Goal: Task Accomplishment & Management: Complete application form

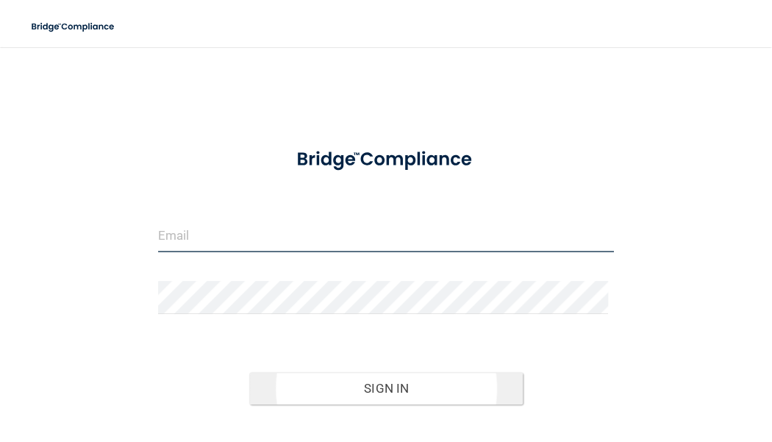
type input "[EMAIL_ADDRESS][DOMAIN_NAME]"
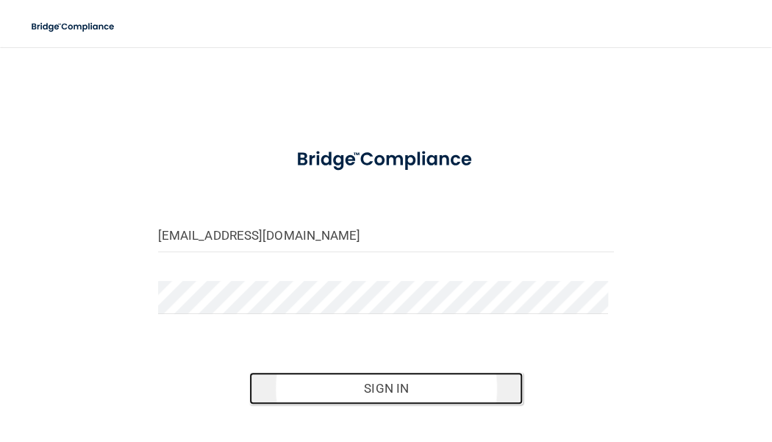
click at [382, 394] on button "Sign In" at bounding box center [386, 388] width 274 height 32
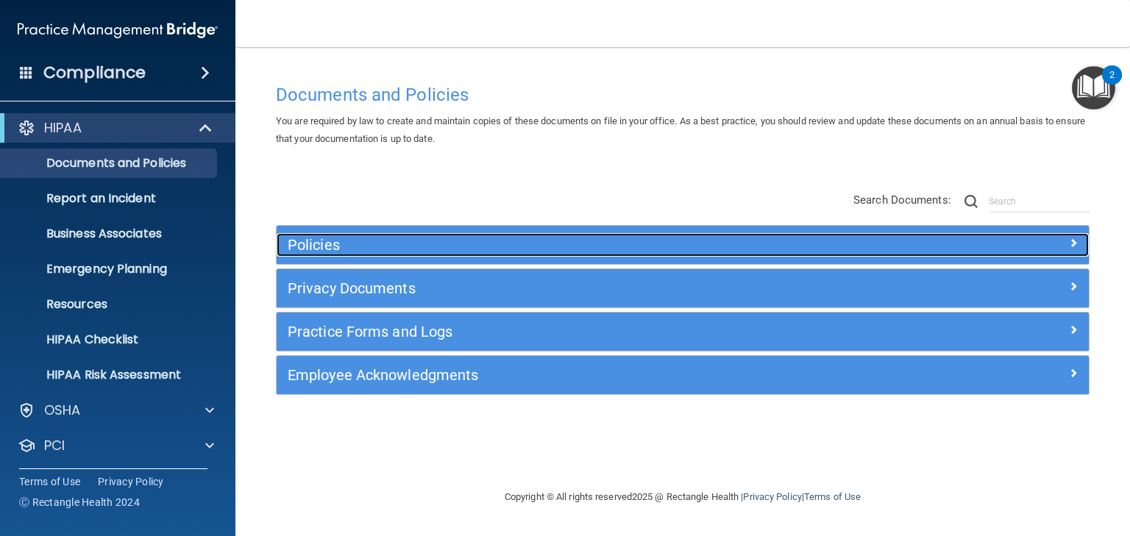
click at [310, 239] on h5 "Policies" at bounding box center [581, 245] width 587 height 16
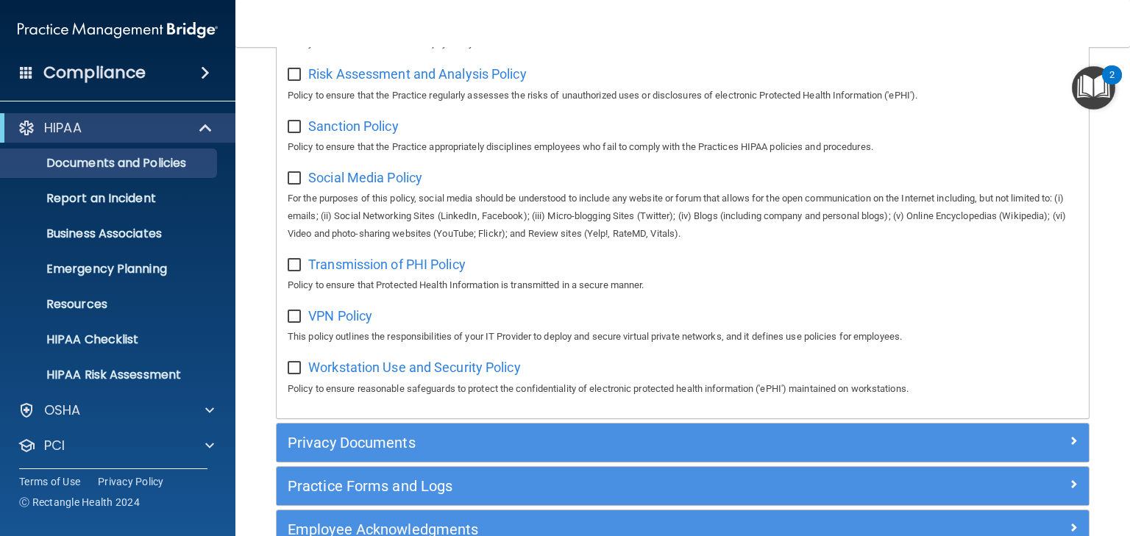
scroll to position [1162, 0]
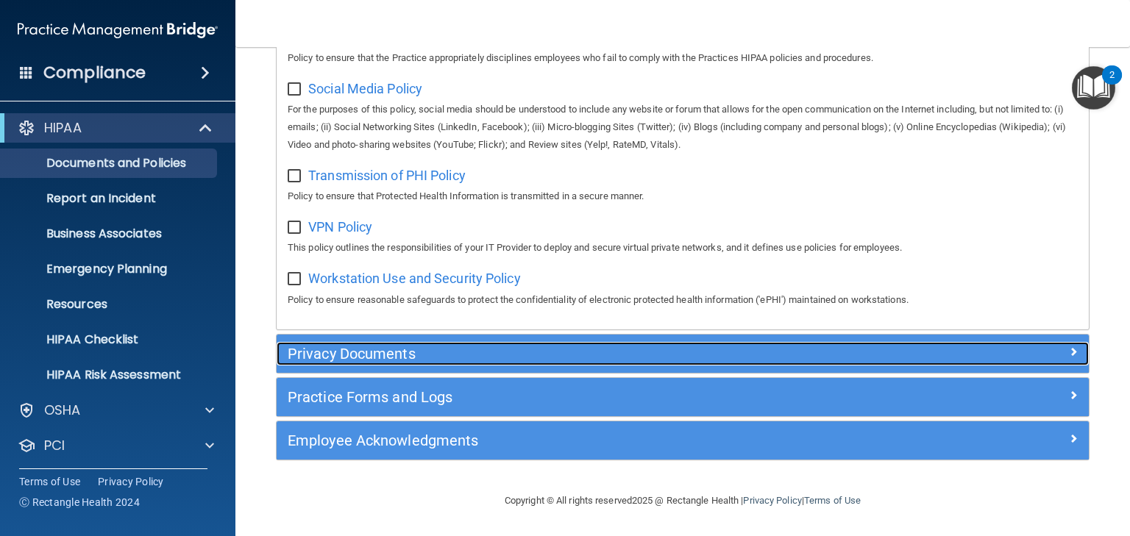
click at [338, 360] on h5 "Privacy Documents" at bounding box center [581, 354] width 587 height 16
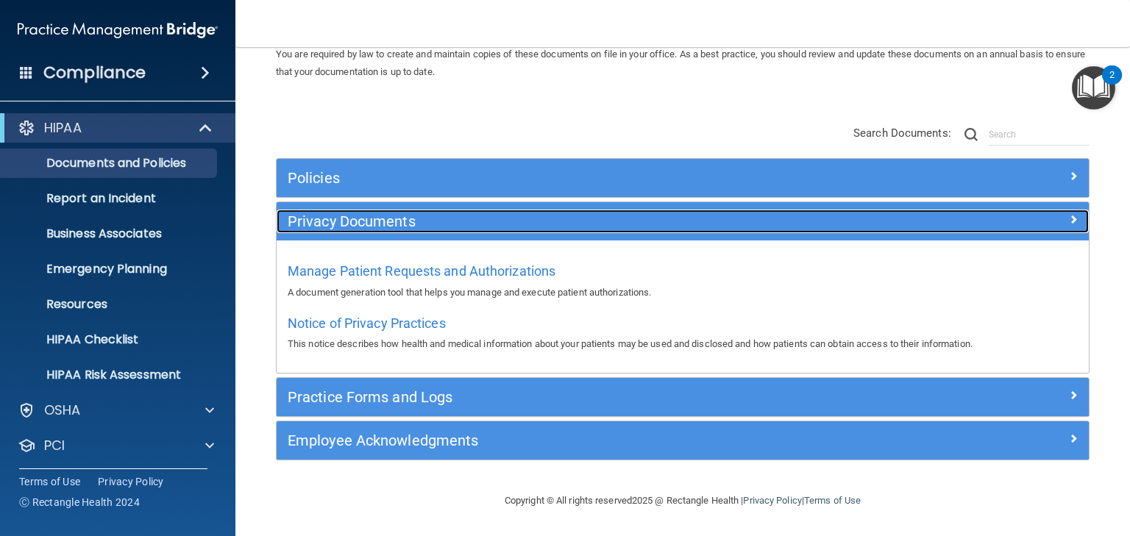
scroll to position [66, 0]
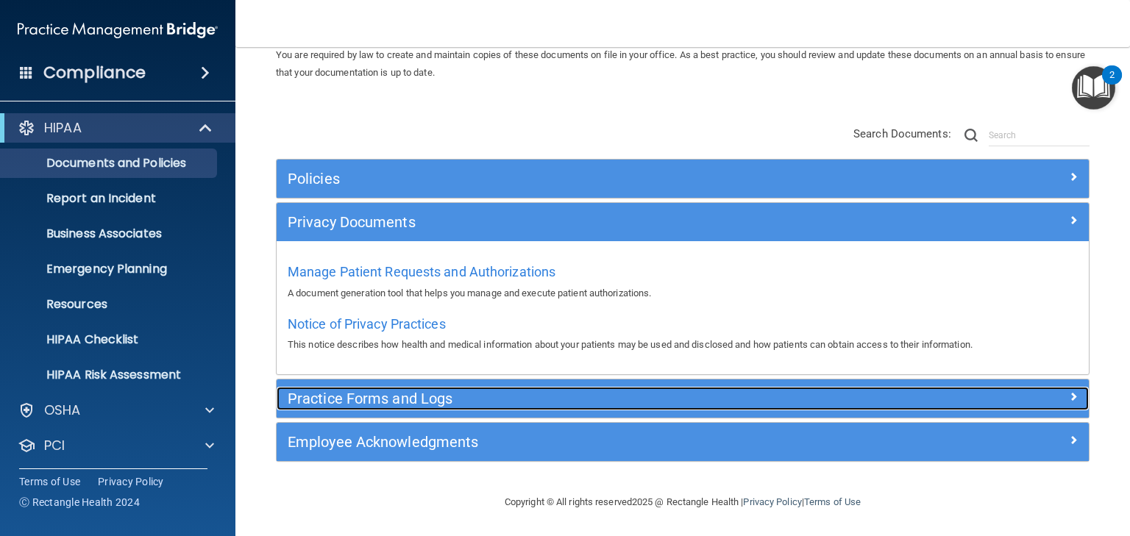
click at [341, 397] on h5 "Practice Forms and Logs" at bounding box center [581, 399] width 587 height 16
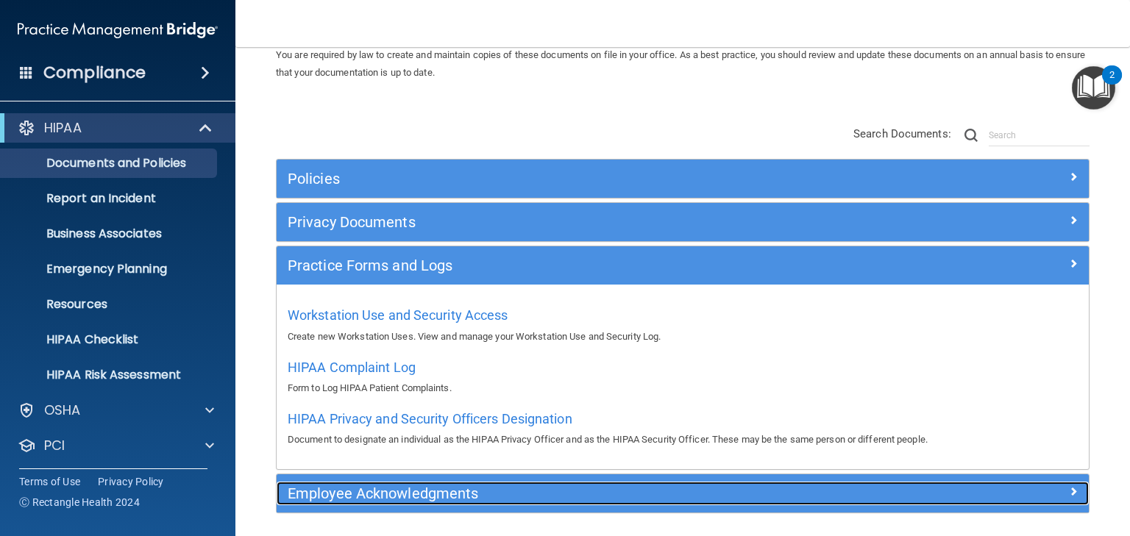
click at [335, 441] on h5 "Employee Acknowledgments" at bounding box center [581, 493] width 587 height 16
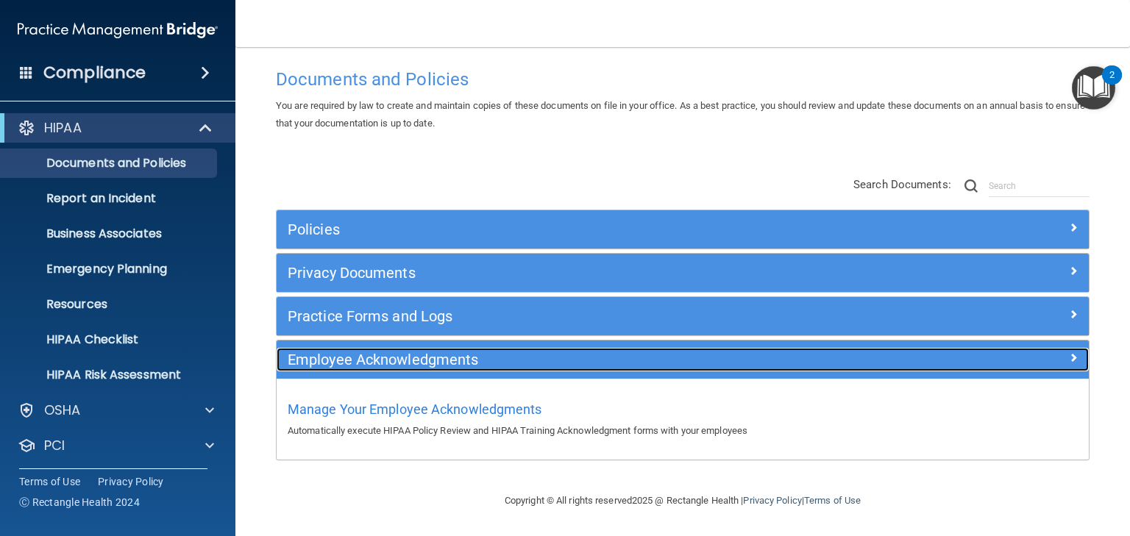
scroll to position [15, 0]
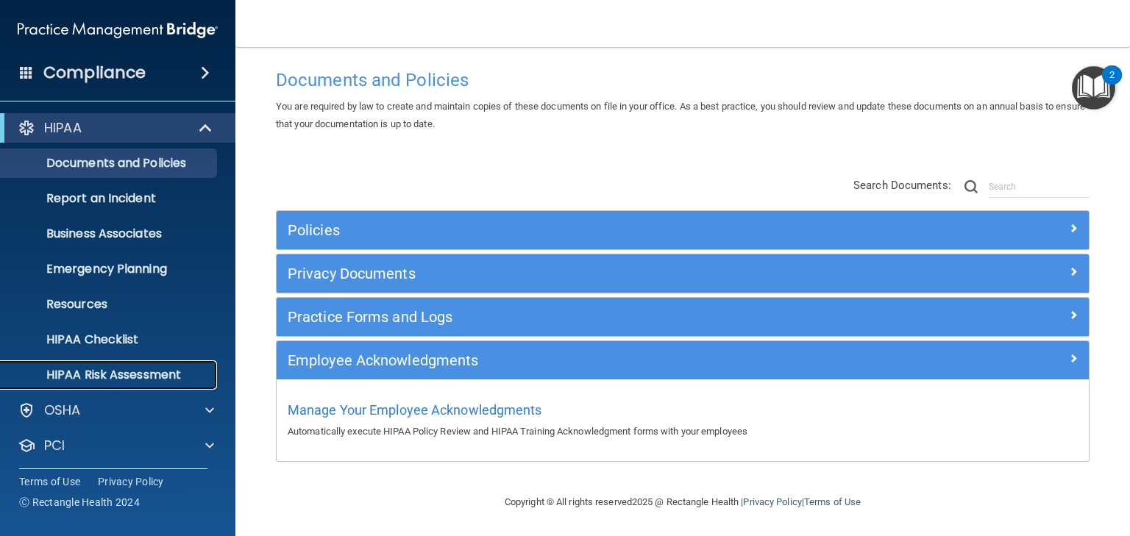
click at [132, 376] on p "HIPAA Risk Assessment" at bounding box center [110, 375] width 201 height 15
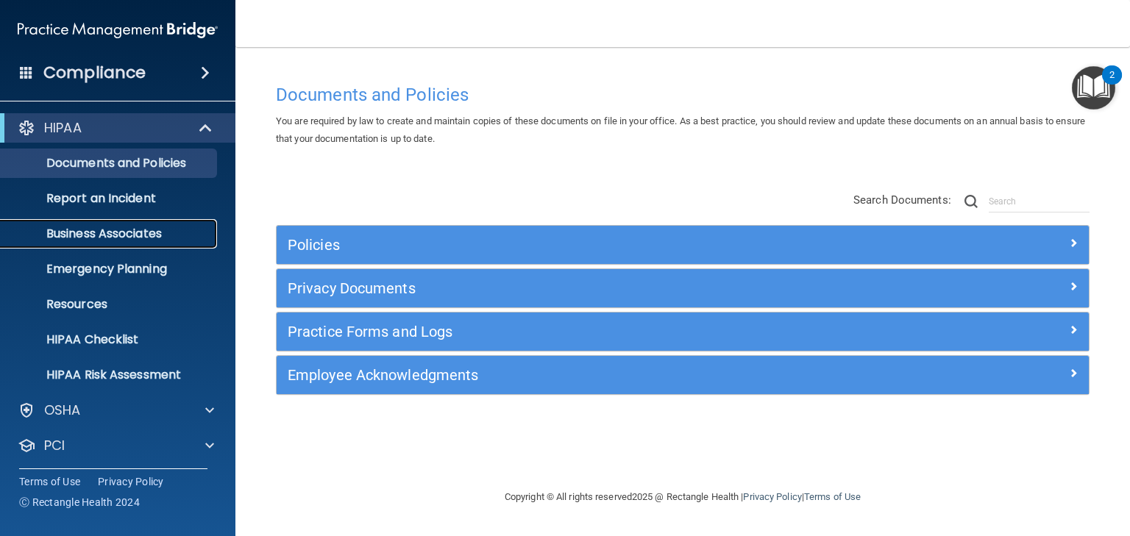
click at [79, 235] on p "Business Associates" at bounding box center [110, 234] width 201 height 15
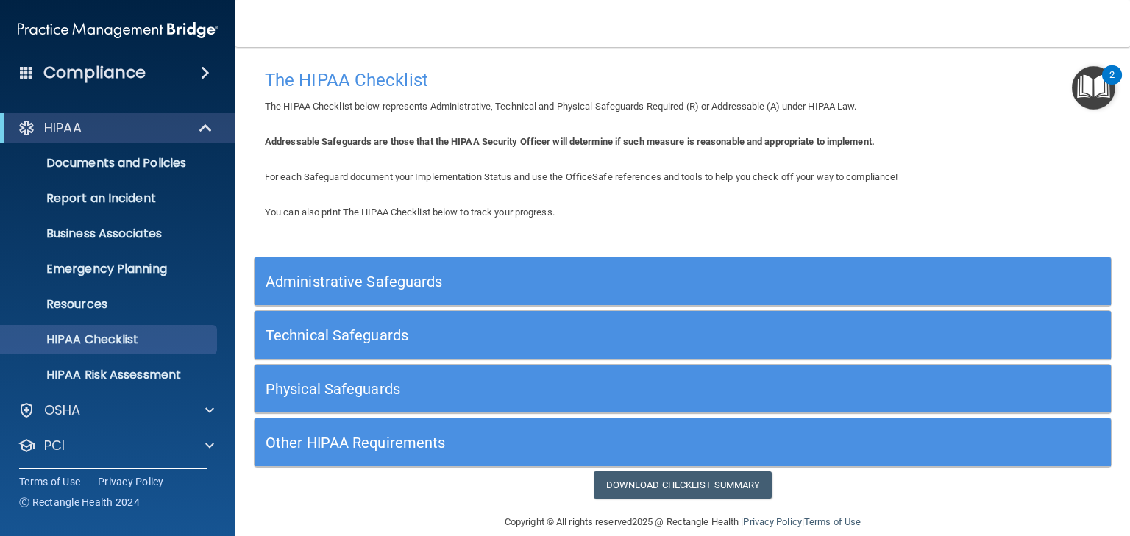
click at [307, 282] on h5 "Administrative Safeguards" at bounding box center [576, 282] width 620 height 16
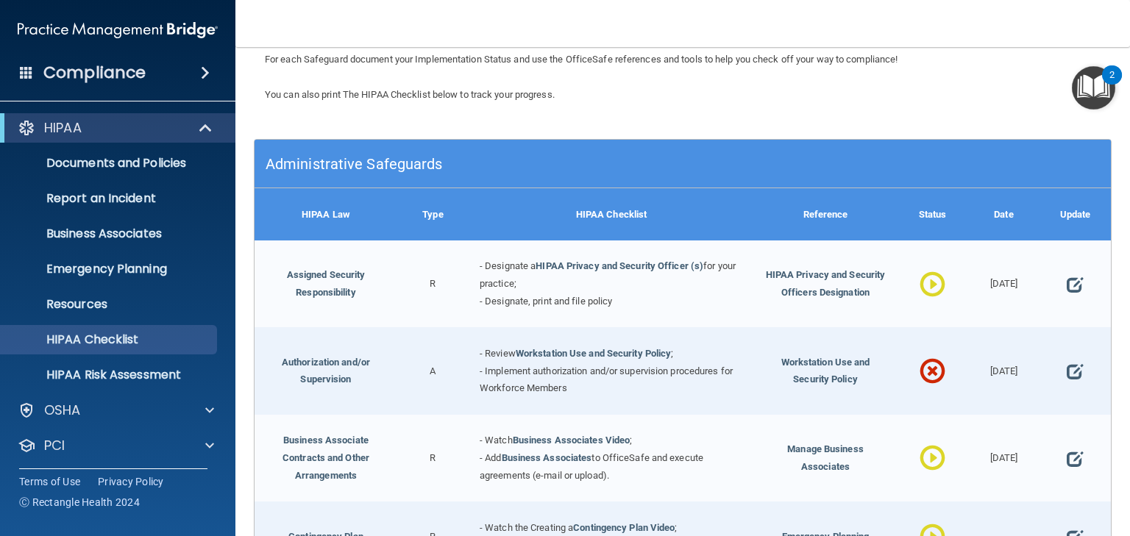
scroll to position [235, 0]
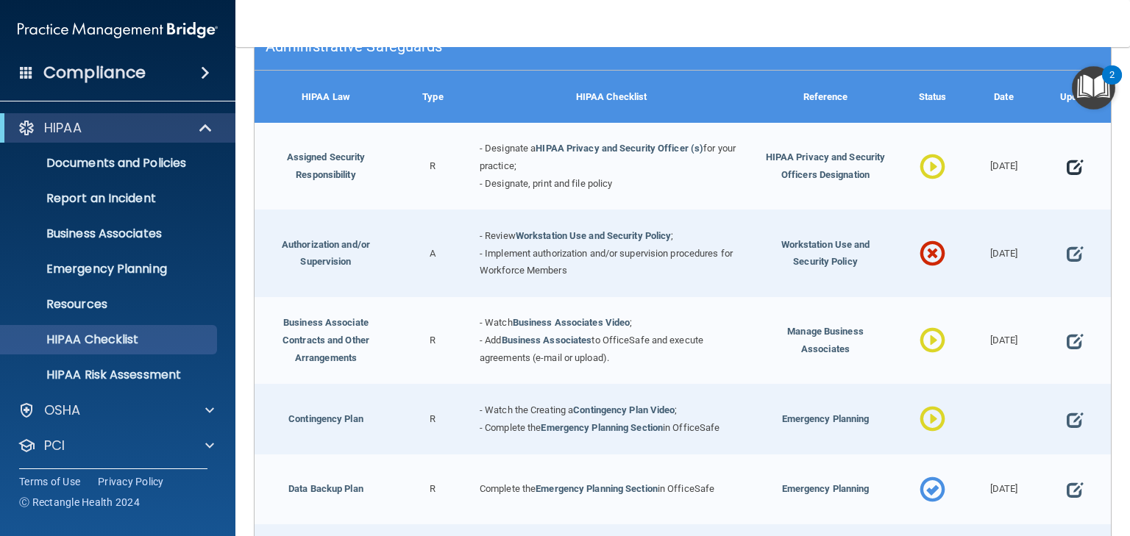
click at [1066, 163] on span at bounding box center [1074, 167] width 16 height 36
select select "in_progress"
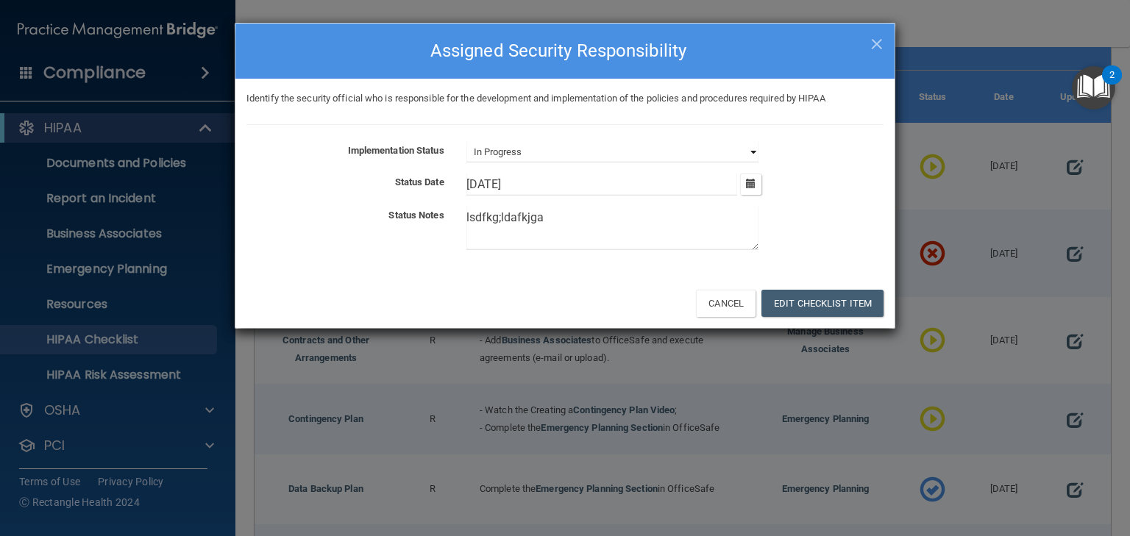
click at [536, 156] on select "Not Started In Progress Completed" at bounding box center [612, 152] width 292 height 21
click at [555, 220] on textarea "lsdfkg;ldafkjga" at bounding box center [612, 228] width 292 height 43
drag, startPoint x: 542, startPoint y: 219, endPoint x: 447, endPoint y: 218, distance: 94.9
click at [447, 218] on div "Status Notes lsdfkg;ldafkjga" at bounding box center [564, 231] width 659 height 49
type textarea "alksdj;lks"
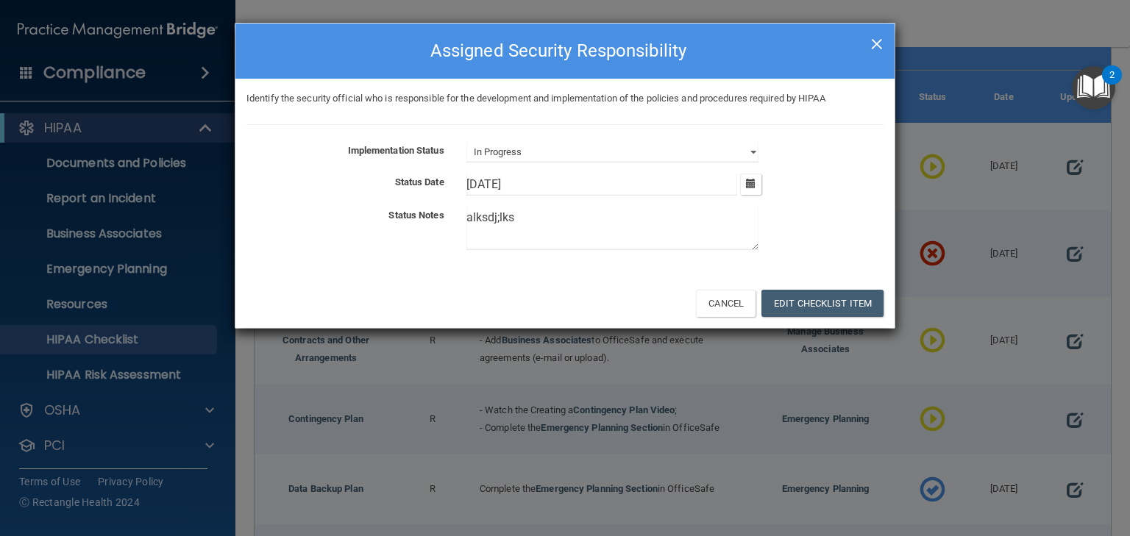
click at [872, 41] on span "×" at bounding box center [876, 41] width 13 height 29
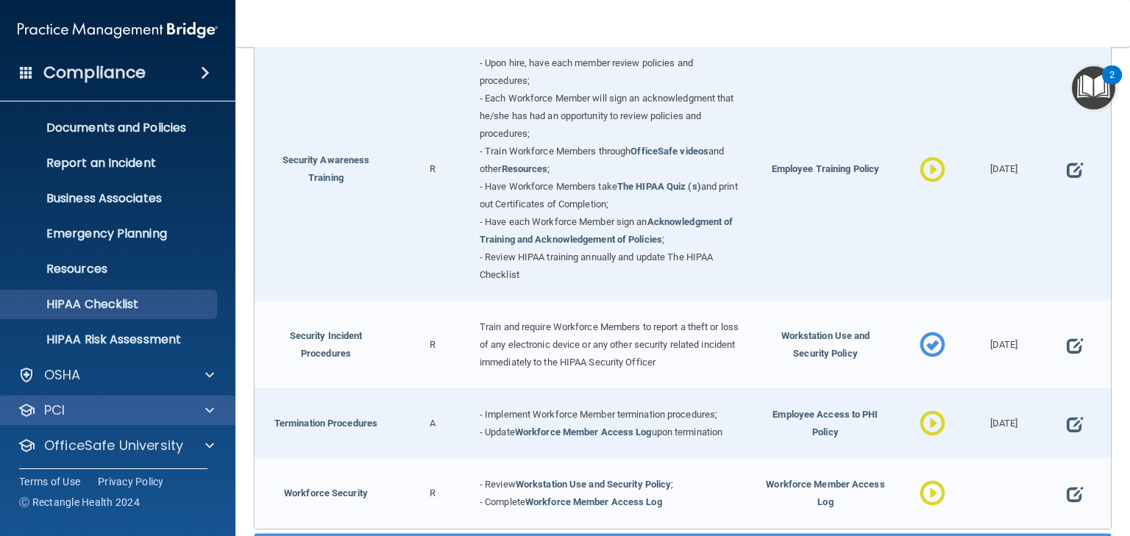
scroll to position [74, 0]
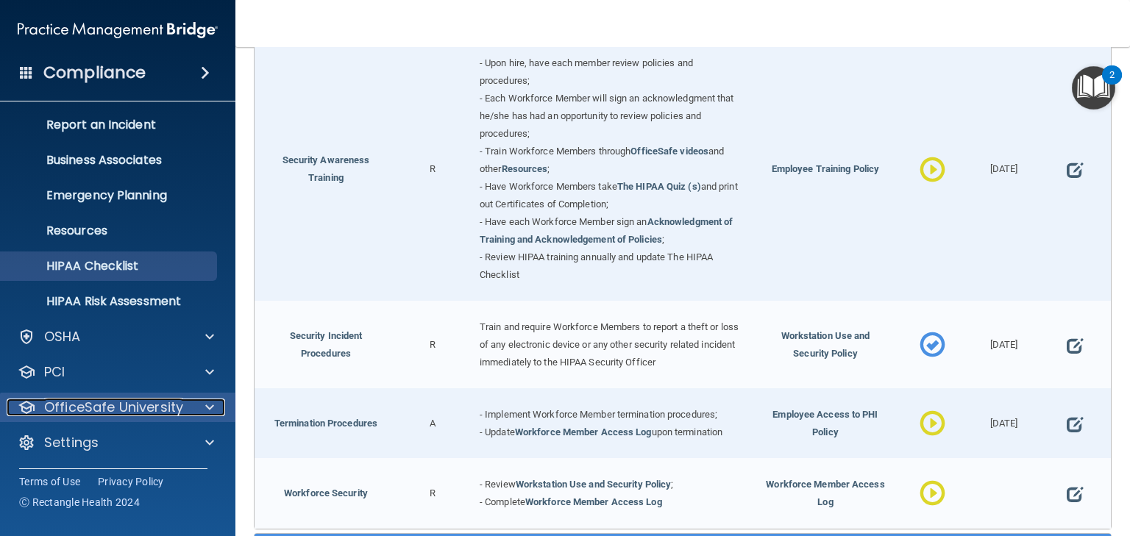
click at [141, 403] on p "OfficeSafe University" at bounding box center [113, 408] width 139 height 18
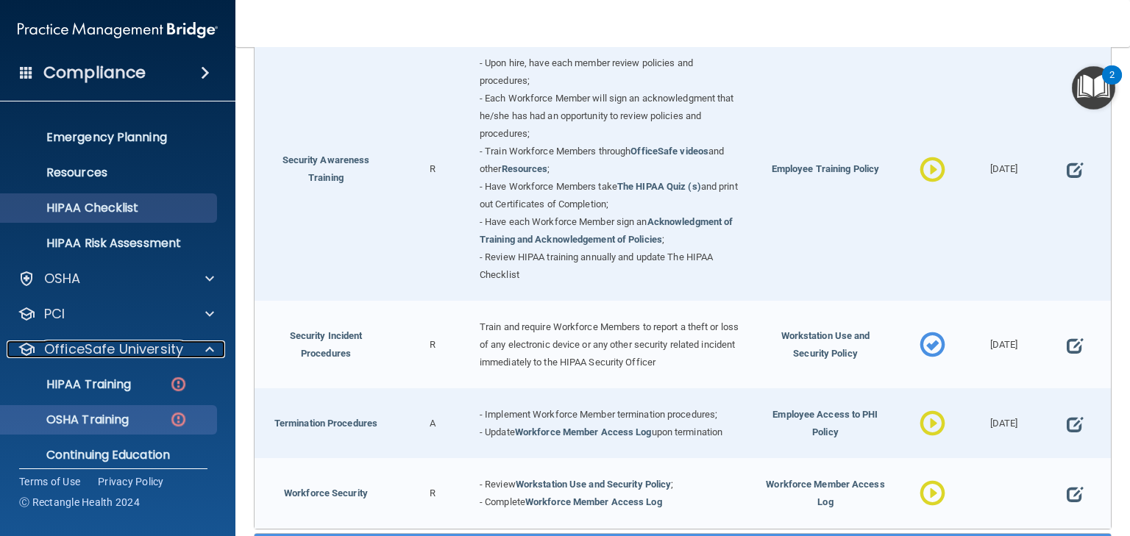
scroll to position [179, 0]
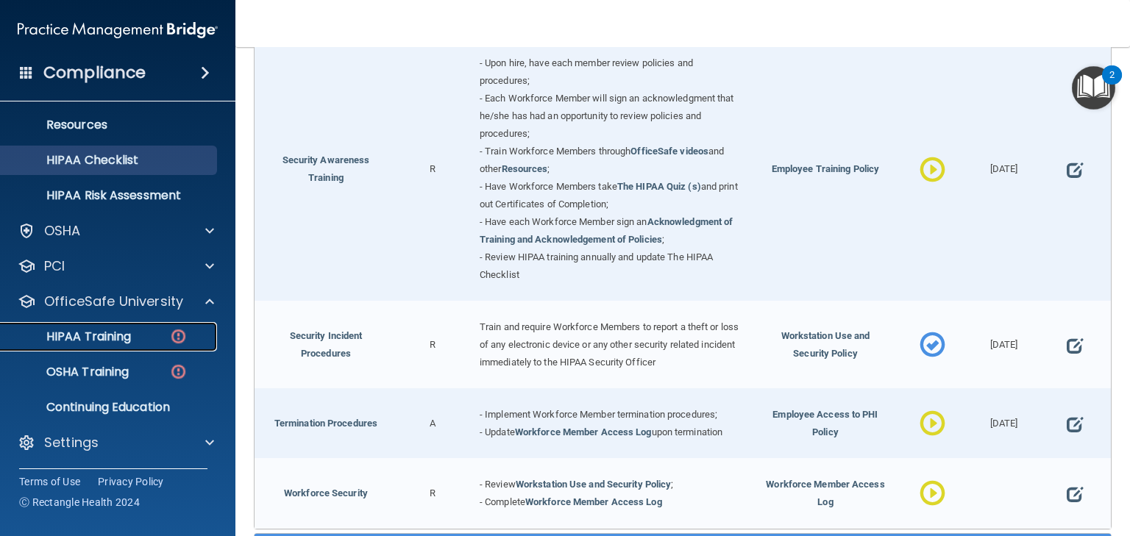
click at [104, 335] on p "HIPAA Training" at bounding box center [70, 337] width 121 height 15
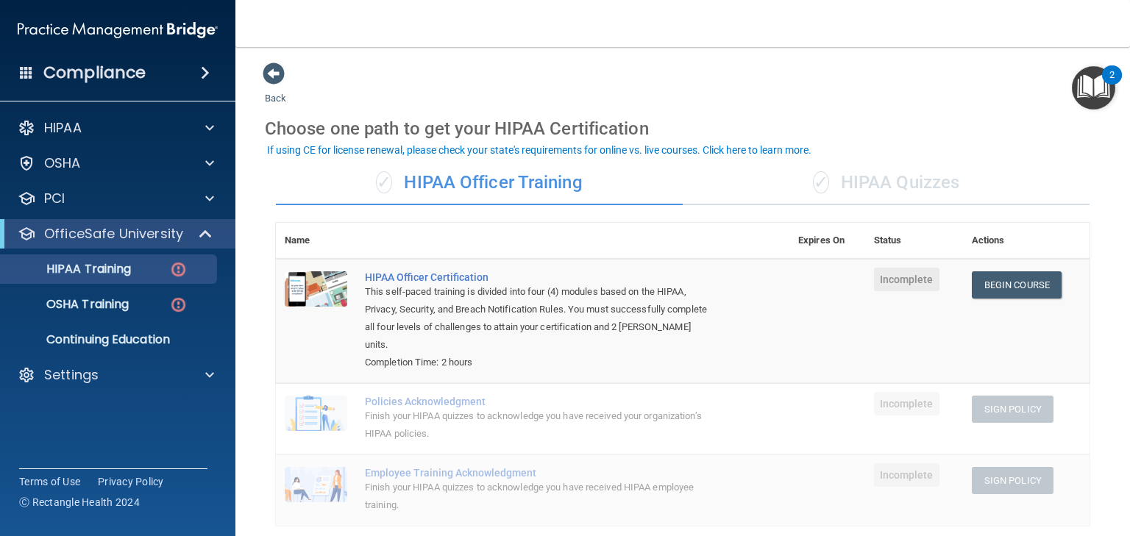
click at [883, 186] on div "✓ HIPAA Quizzes" at bounding box center [886, 183] width 407 height 44
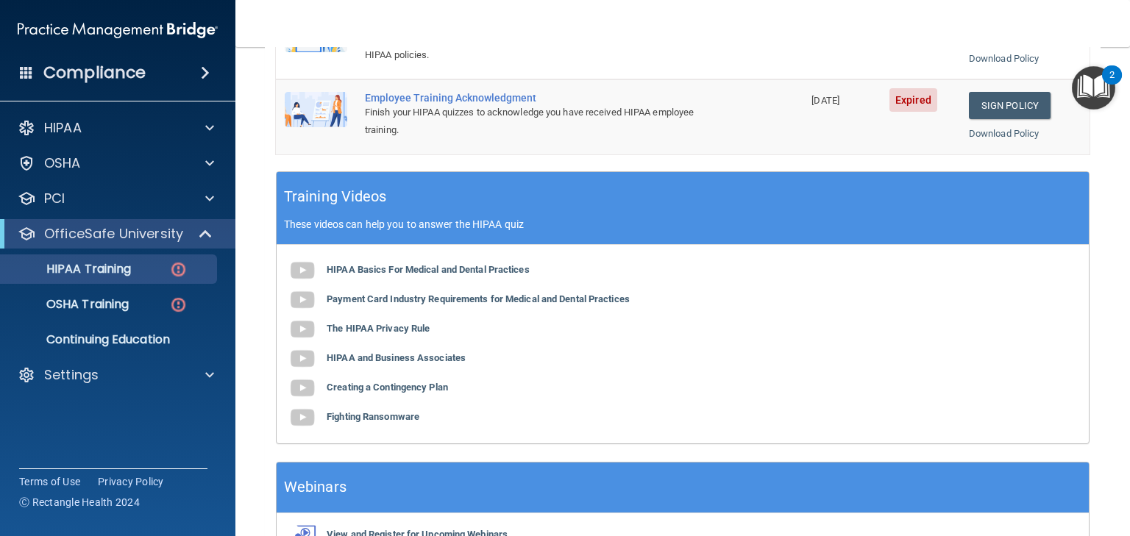
scroll to position [530, 0]
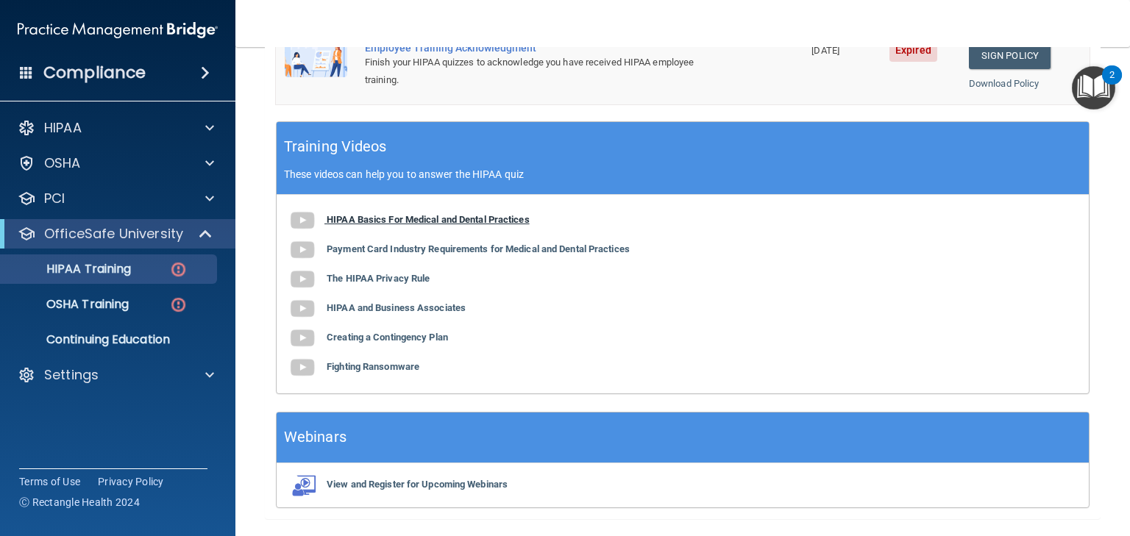
click at [382, 214] on b "HIPAA Basics For Medical and Dental Practices" at bounding box center [428, 219] width 203 height 11
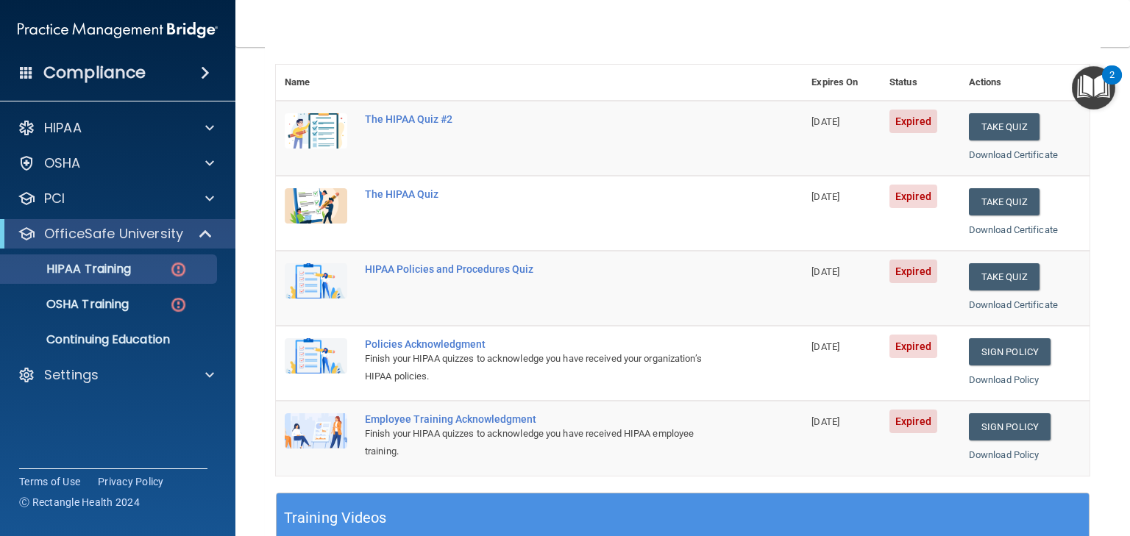
scroll to position [59, 0]
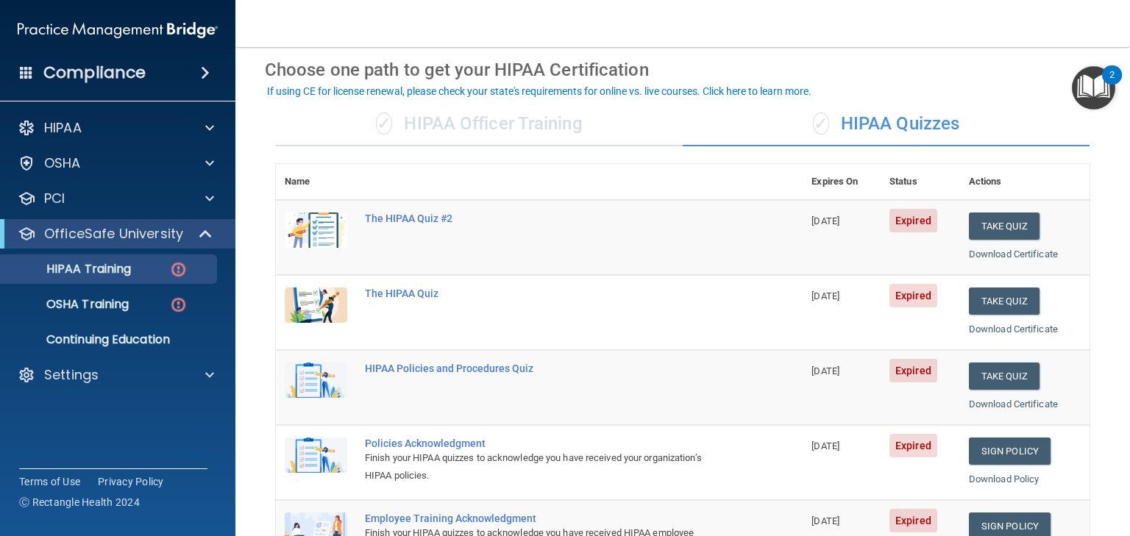
click at [465, 124] on div "✓ HIPAA Officer Training" at bounding box center [479, 124] width 407 height 44
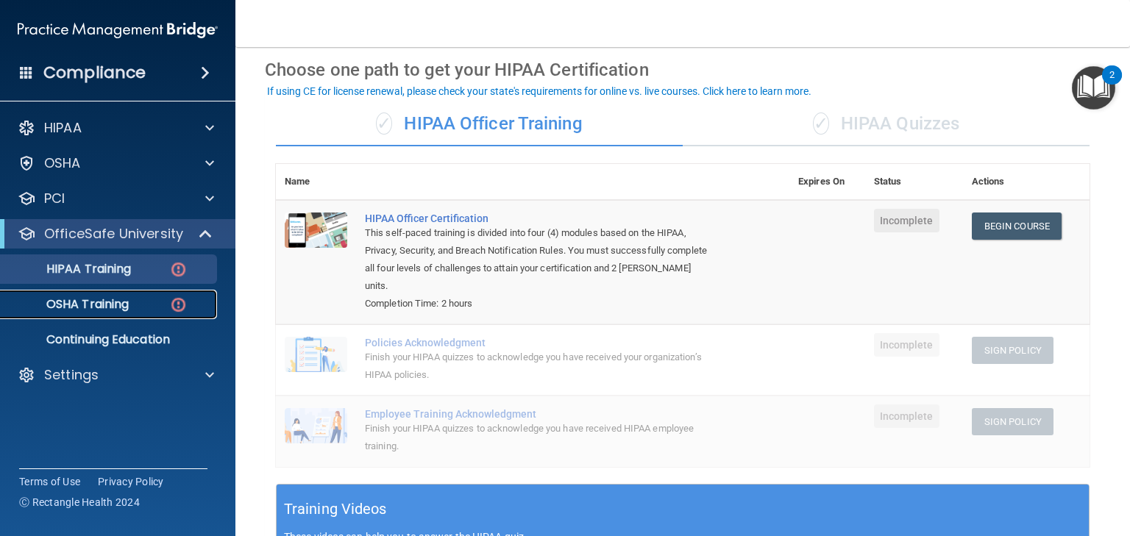
click at [67, 305] on p "OSHA Training" at bounding box center [69, 304] width 119 height 15
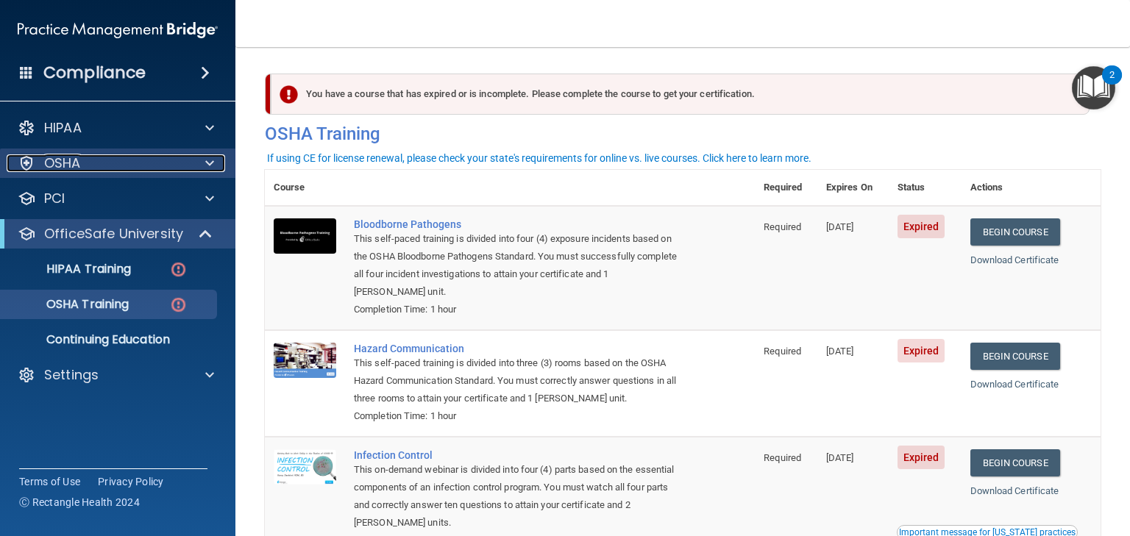
click at [66, 171] on p "OSHA" at bounding box center [62, 163] width 37 height 18
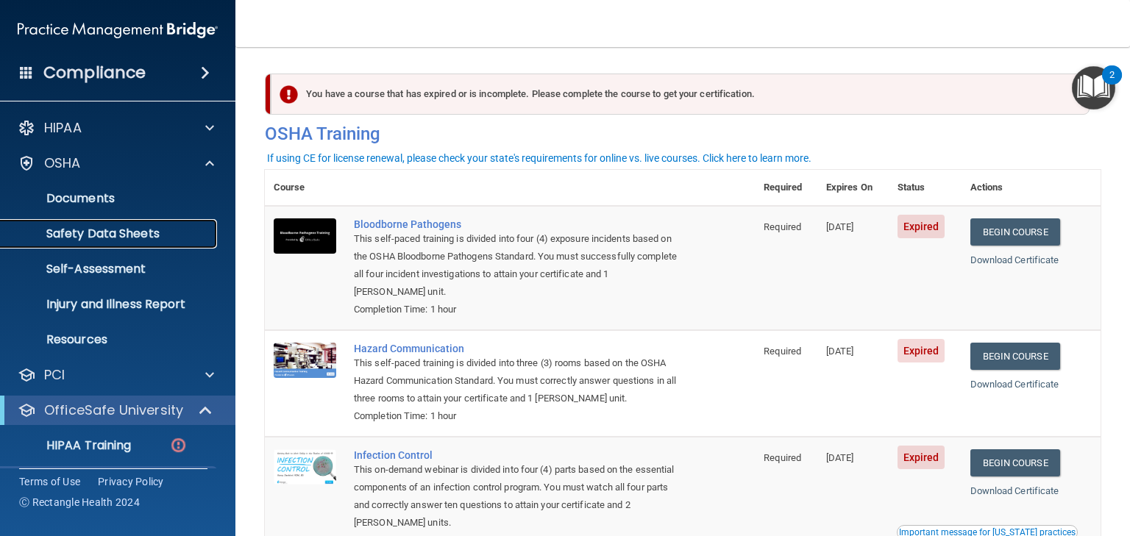
click at [83, 232] on p "Safety Data Sheets" at bounding box center [110, 234] width 201 height 15
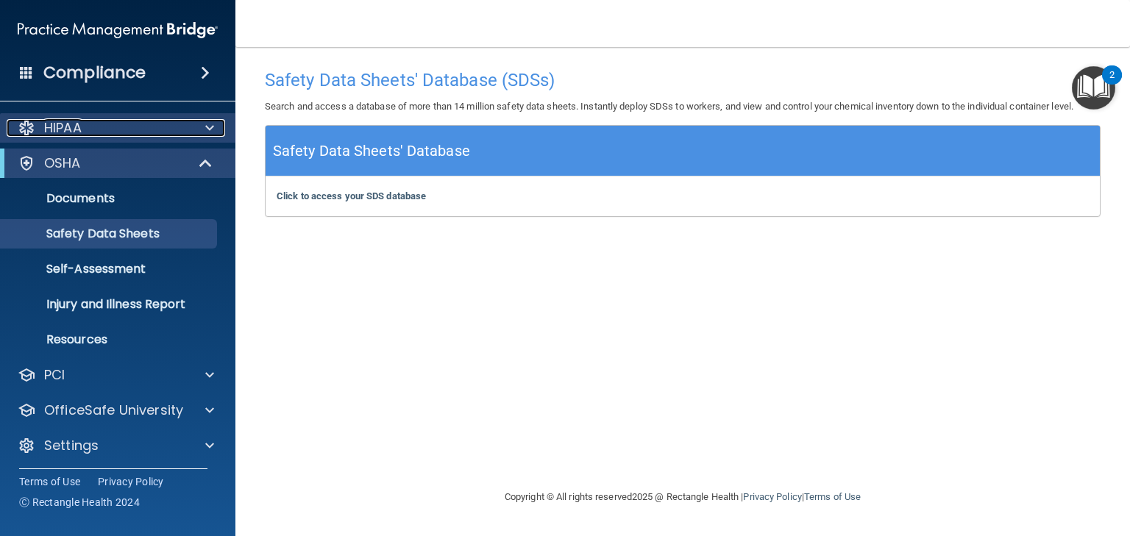
click at [65, 126] on p "HIPAA" at bounding box center [63, 128] width 38 height 18
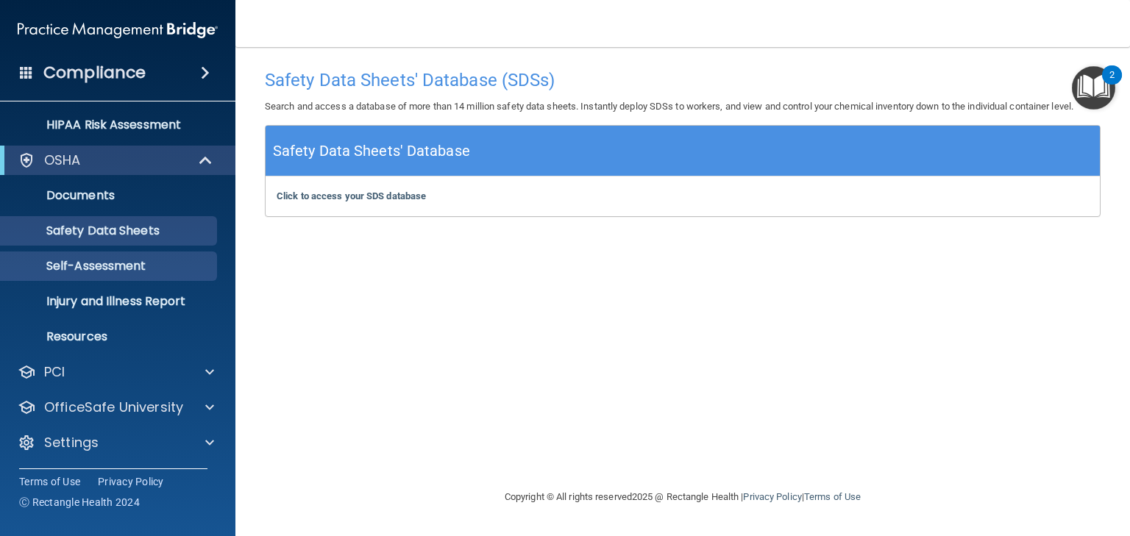
scroll to position [250, 0]
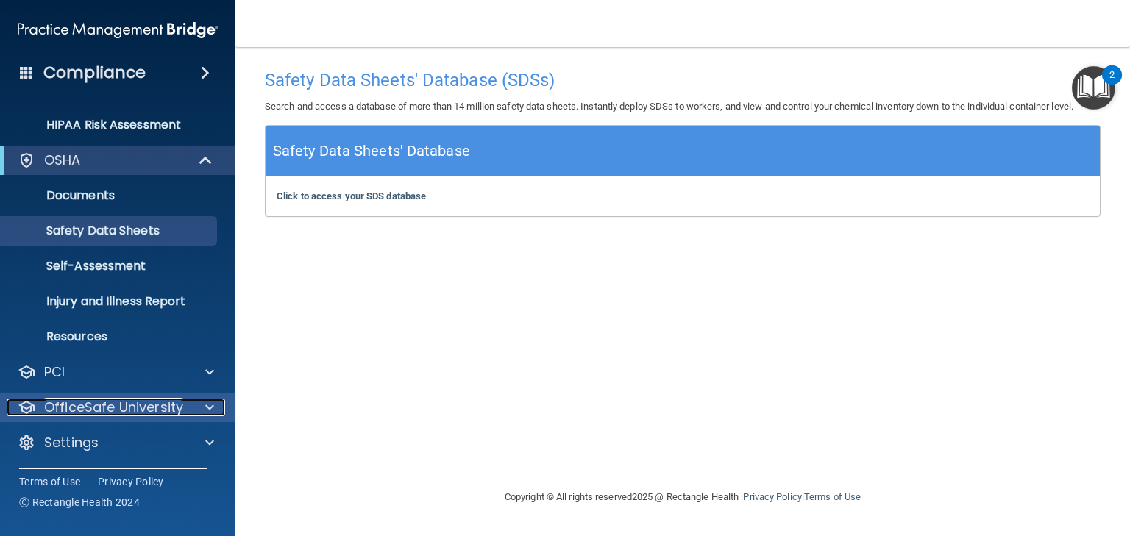
click at [94, 402] on p "OfficeSafe University" at bounding box center [113, 408] width 139 height 18
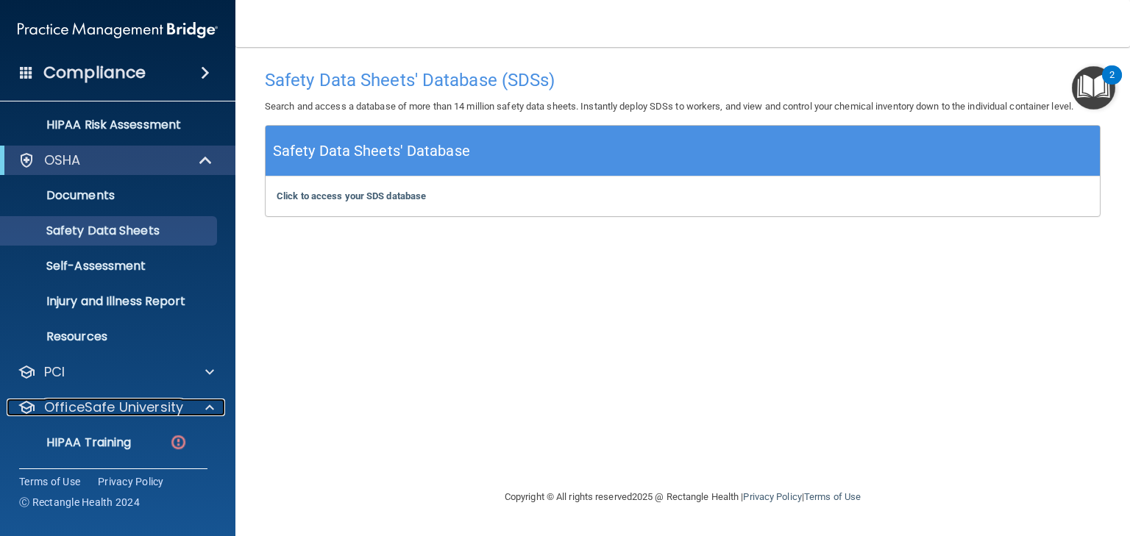
scroll to position [356, 0]
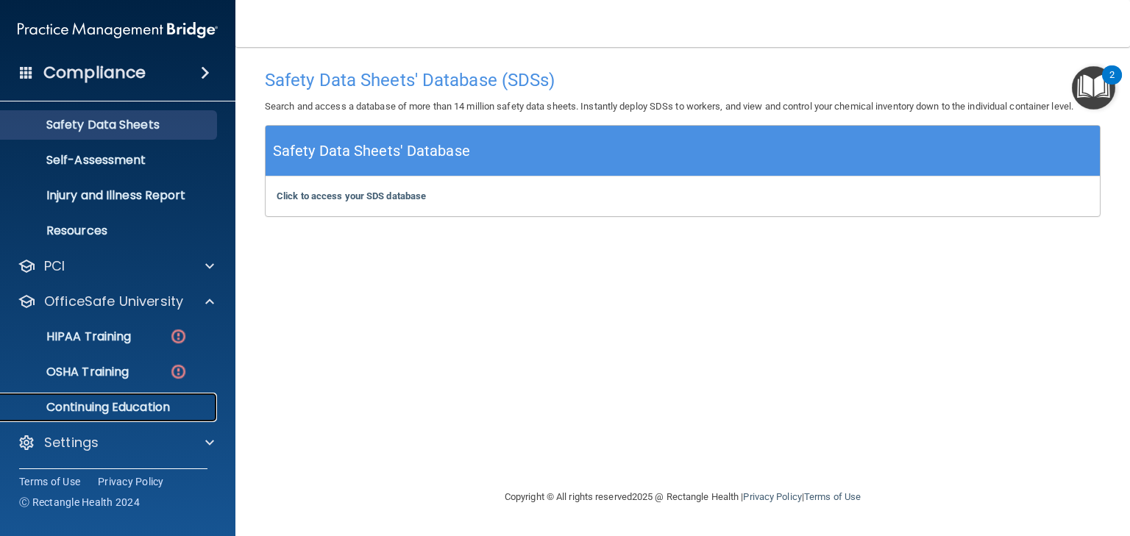
click at [97, 400] on p "Continuing Education" at bounding box center [110, 407] width 201 height 15
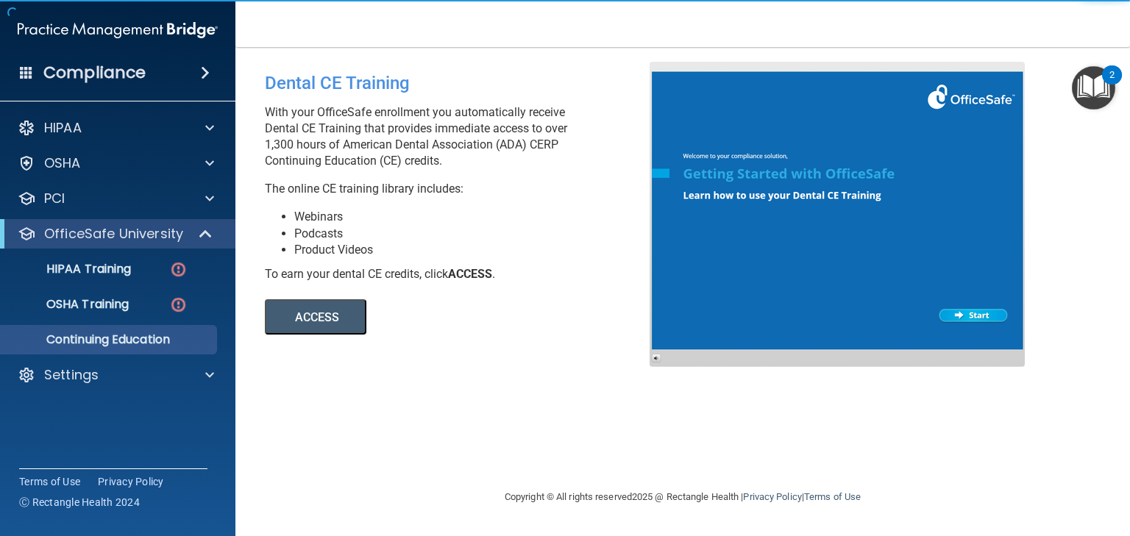
click at [323, 310] on button "ACCESS" at bounding box center [315, 316] width 101 height 35
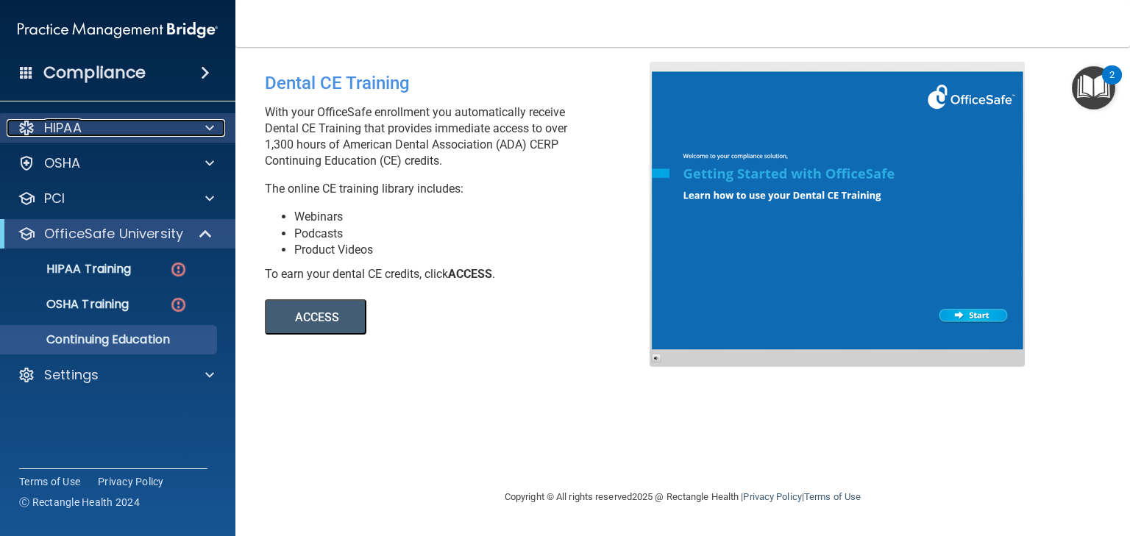
click at [72, 127] on p "HIPAA" at bounding box center [63, 128] width 38 height 18
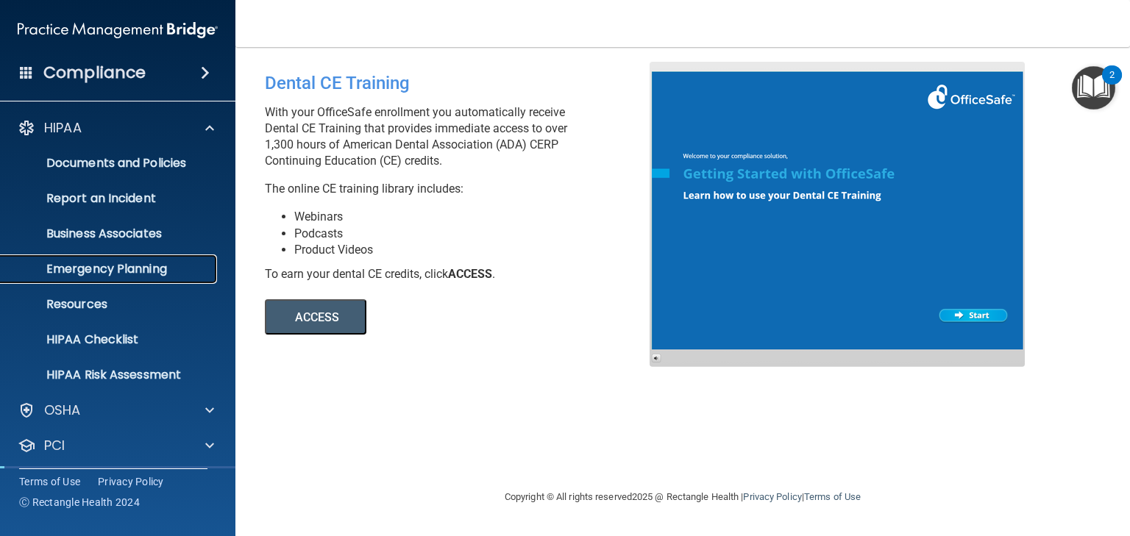
click at [115, 266] on p "Emergency Planning" at bounding box center [110, 269] width 201 height 15
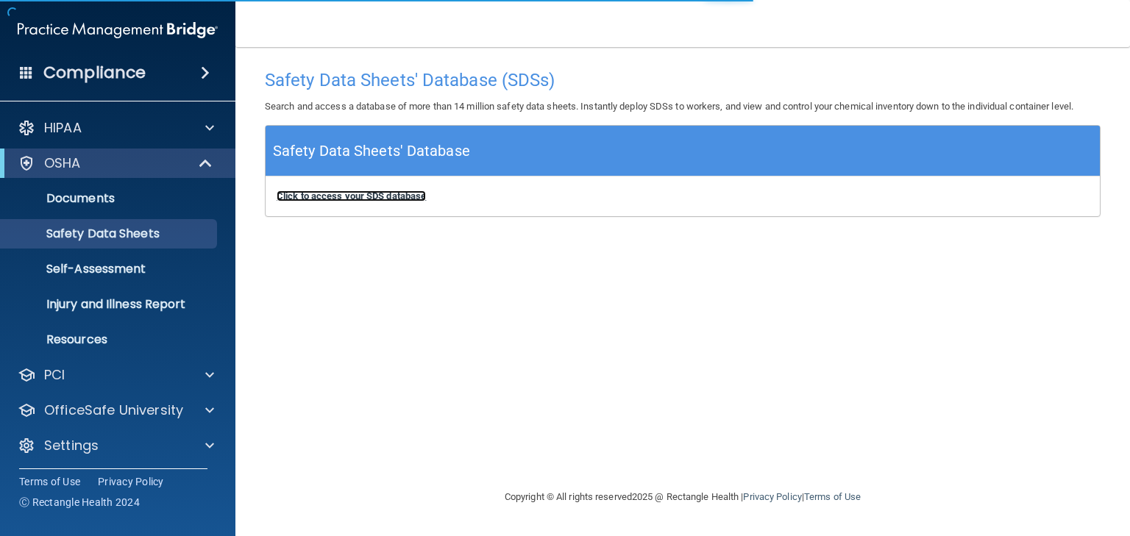
click at [347, 199] on b "Click to access your SDS database" at bounding box center [351, 195] width 149 height 11
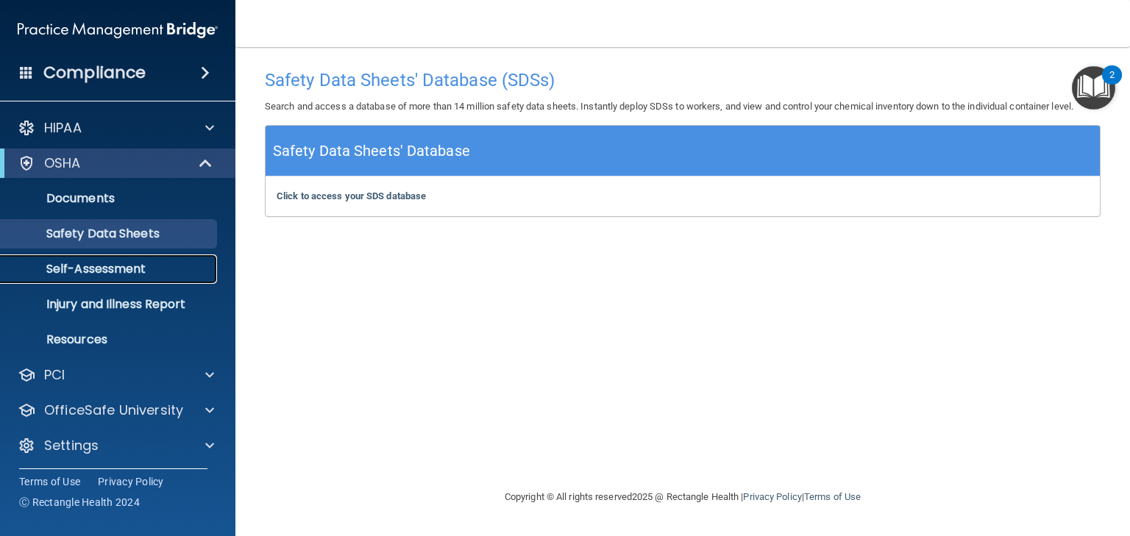
click at [100, 265] on p "Self-Assessment" at bounding box center [110, 269] width 201 height 15
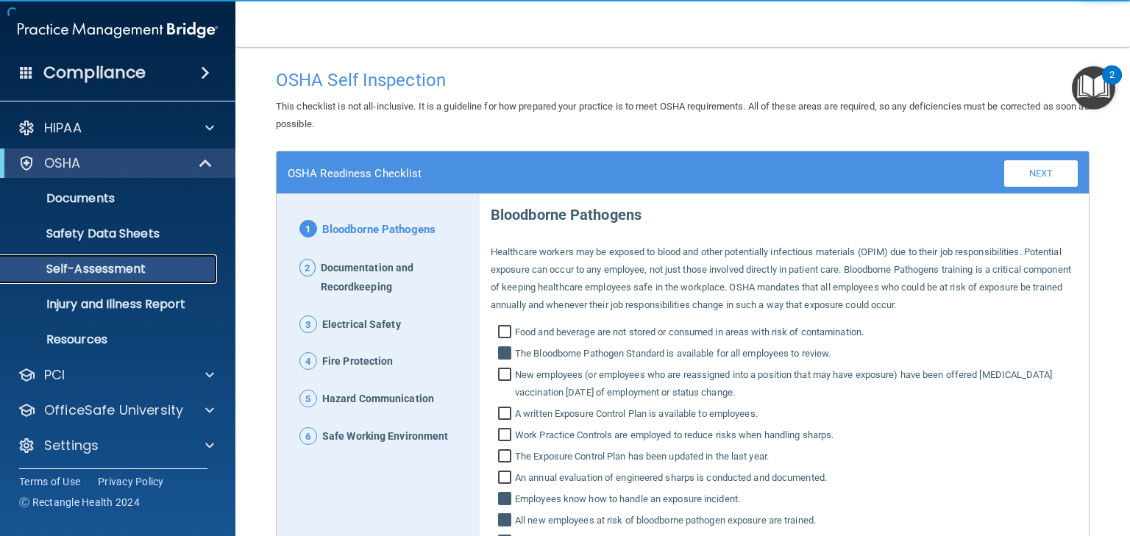
scroll to position [177, 0]
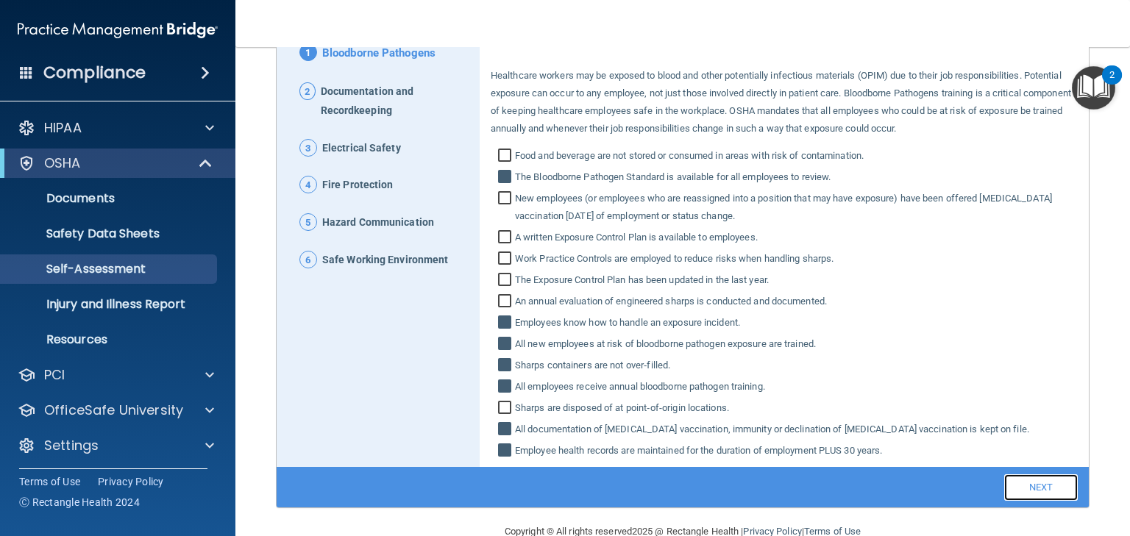
click at [1035, 481] on link "Next" at bounding box center [1041, 487] width 74 height 26
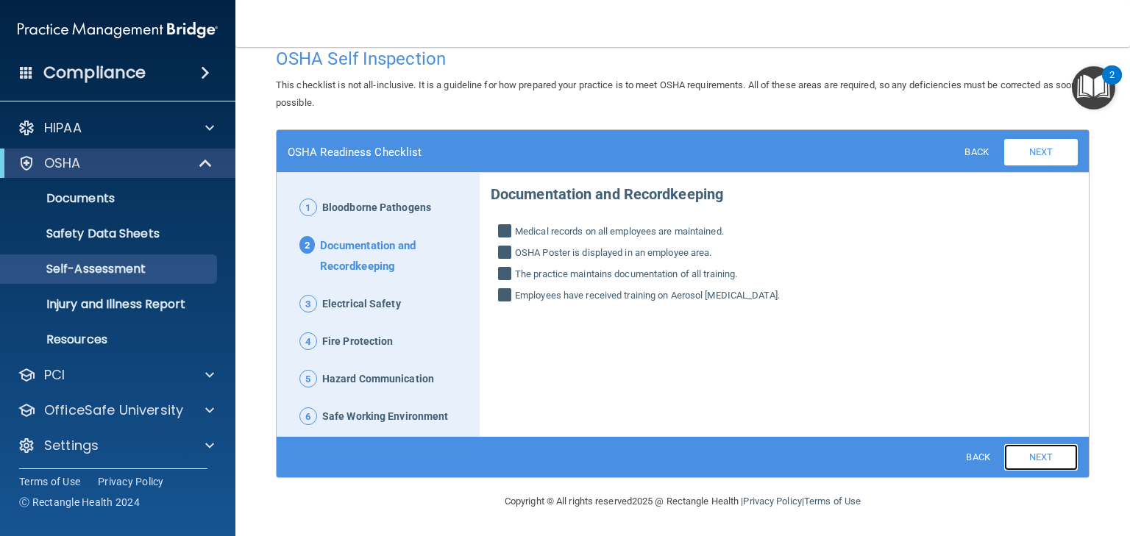
click at [1037, 450] on link "Next" at bounding box center [1041, 457] width 74 height 26
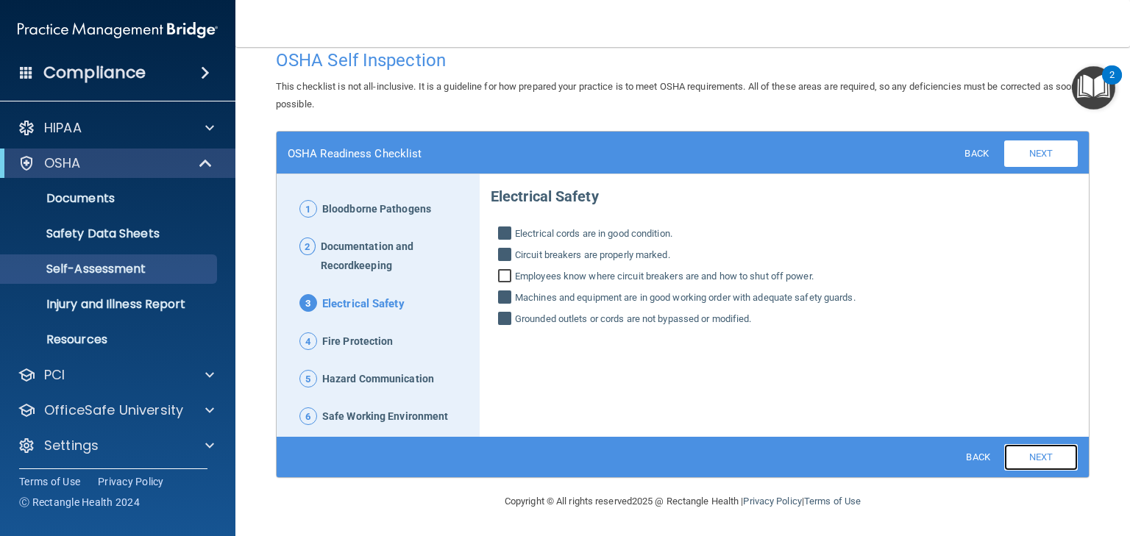
click at [1038, 460] on link "Next" at bounding box center [1041, 457] width 74 height 26
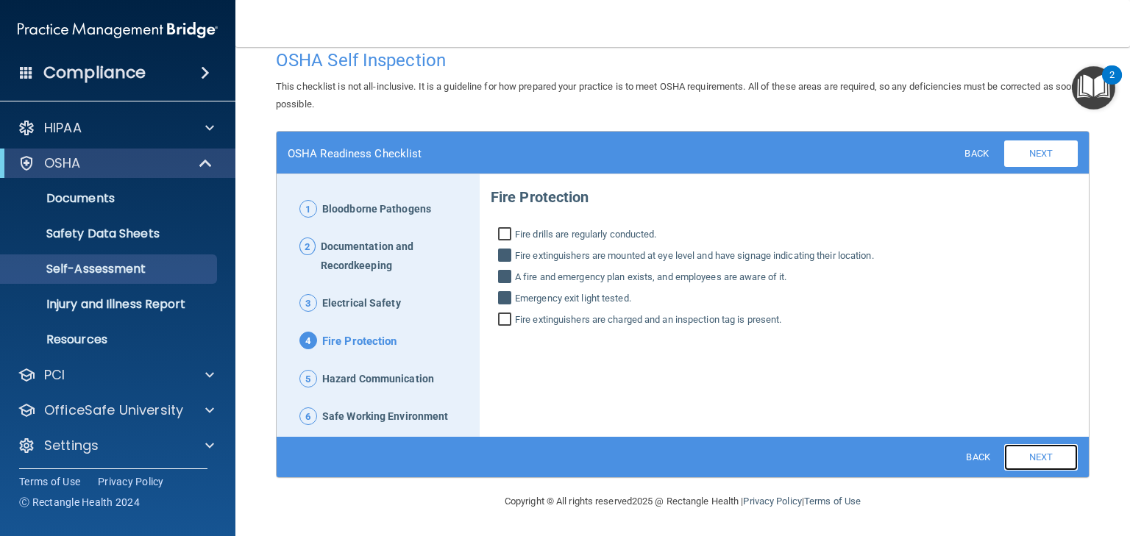
click at [1039, 460] on link "Next" at bounding box center [1041, 457] width 74 height 26
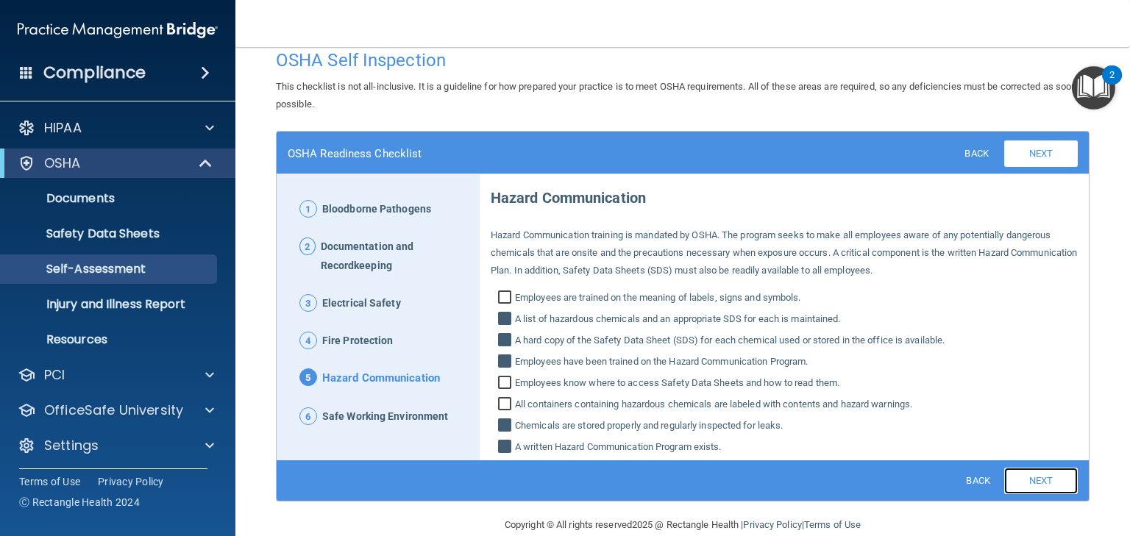
scroll to position [21, 0]
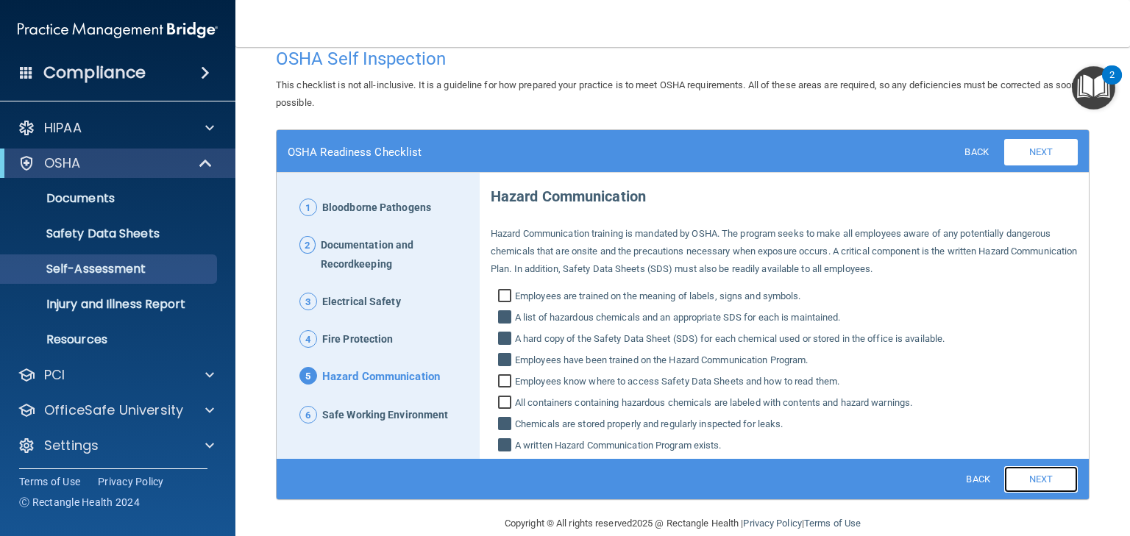
click at [1027, 482] on link "Next" at bounding box center [1041, 479] width 74 height 26
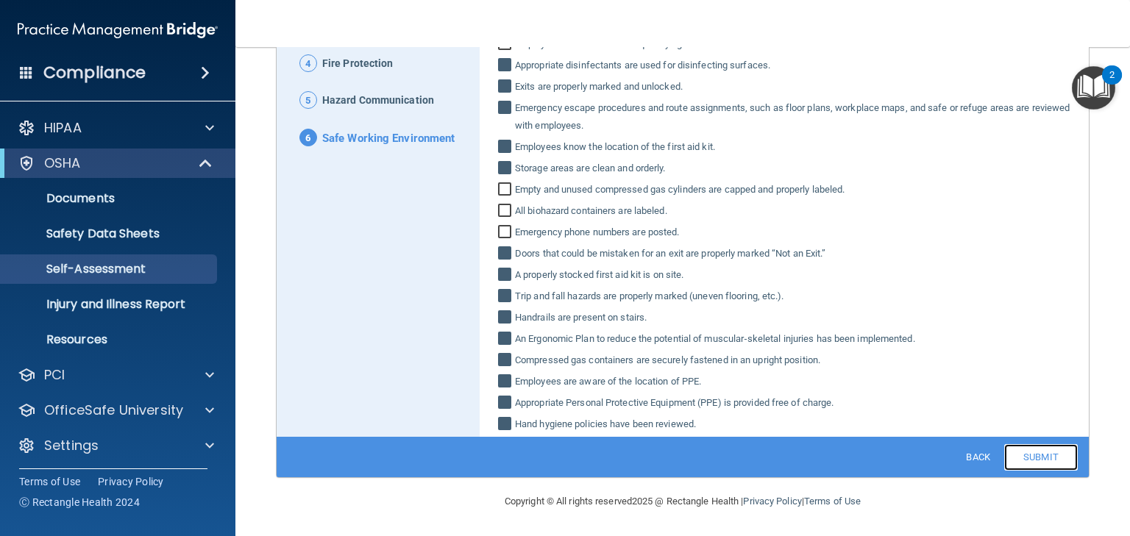
click at [1030, 455] on link "Submit" at bounding box center [1041, 457] width 74 height 26
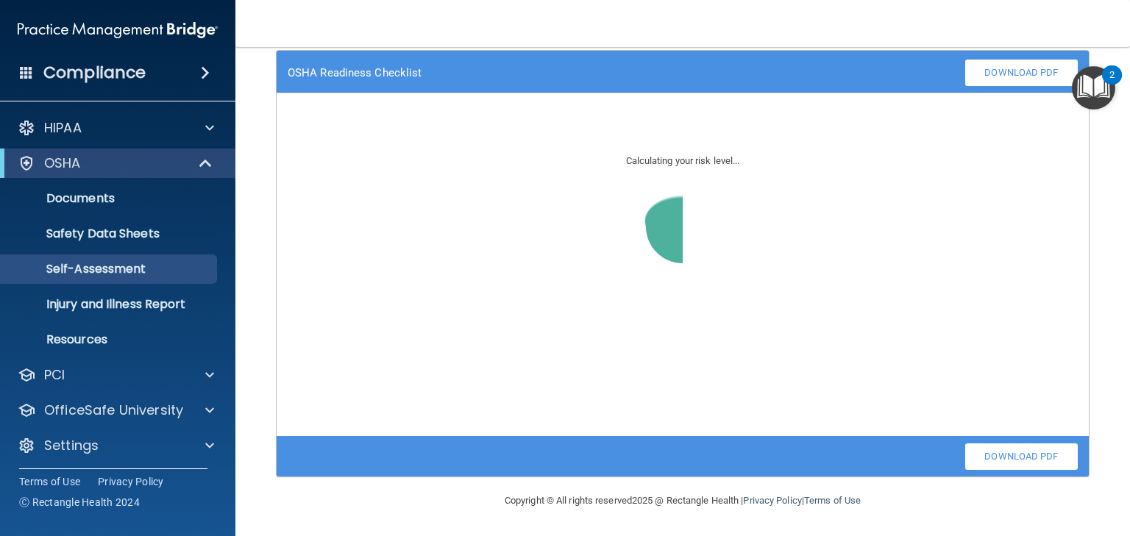
scroll to position [100, 0]
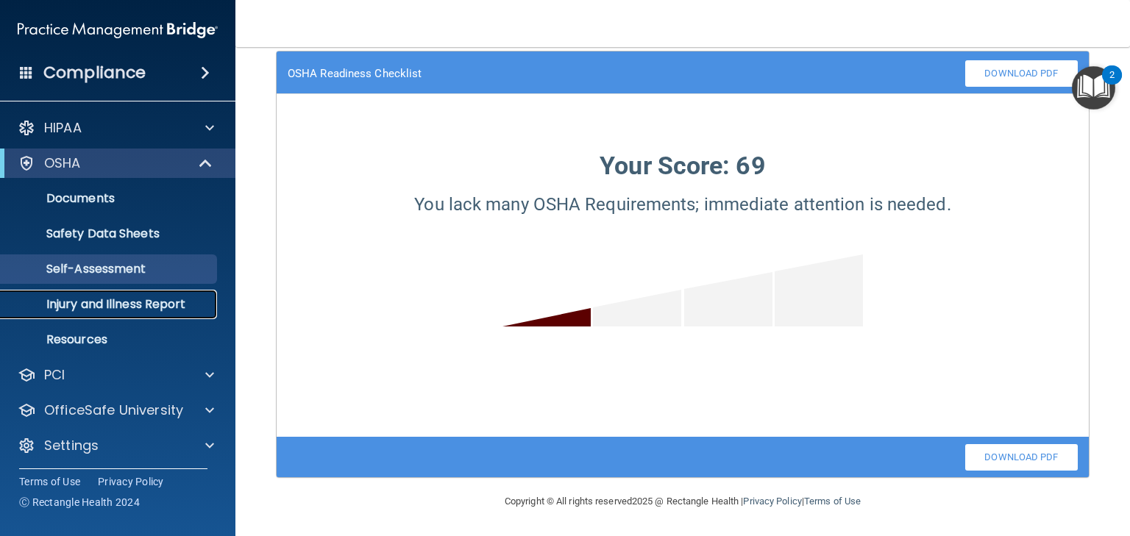
click at [79, 306] on p "Injury and Illness Report" at bounding box center [110, 304] width 201 height 15
